Goal: Find specific page/section: Find specific page/section

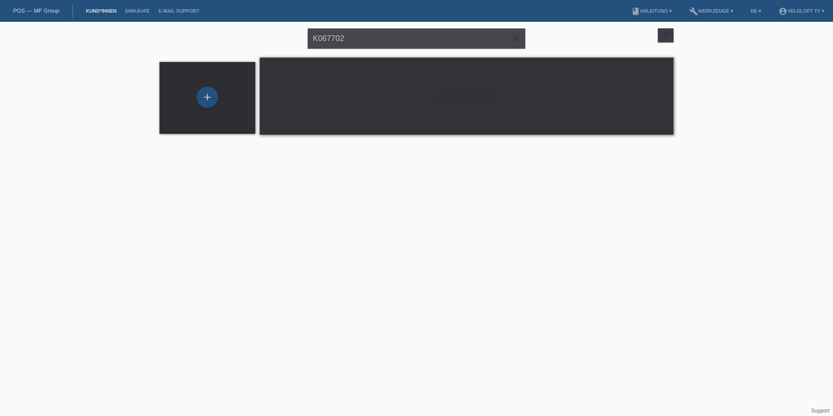
click at [342, 31] on input "K067702" at bounding box center [417, 38] width 218 height 20
type input "sandra germano"
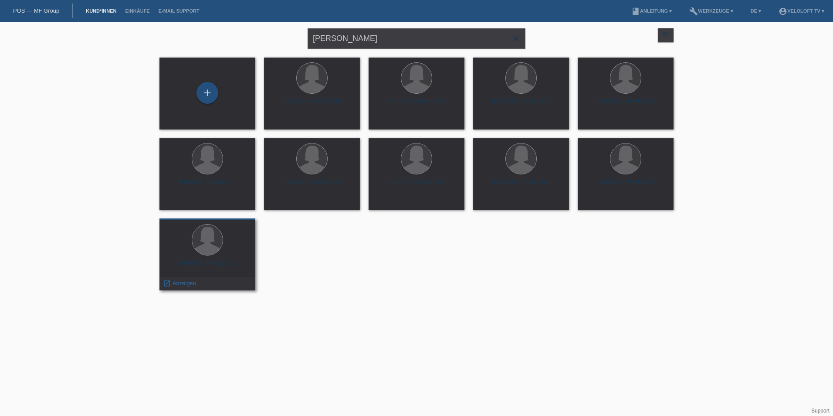
click at [222, 280] on div "launch Anzeigen" at bounding box center [207, 283] width 95 height 13
click at [213, 238] on div at bounding box center [207, 240] width 31 height 31
click at [175, 282] on span "Anzeigen" at bounding box center [185, 283] width 24 height 7
